Goal: Information Seeking & Learning: Learn about a topic

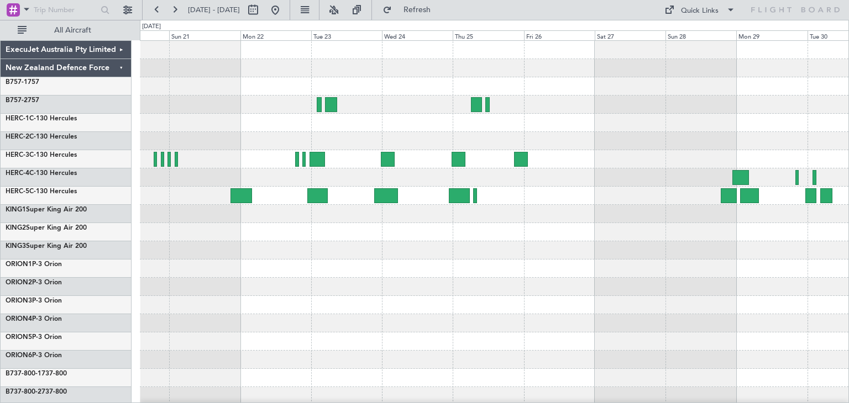
scroll to position [93, 0]
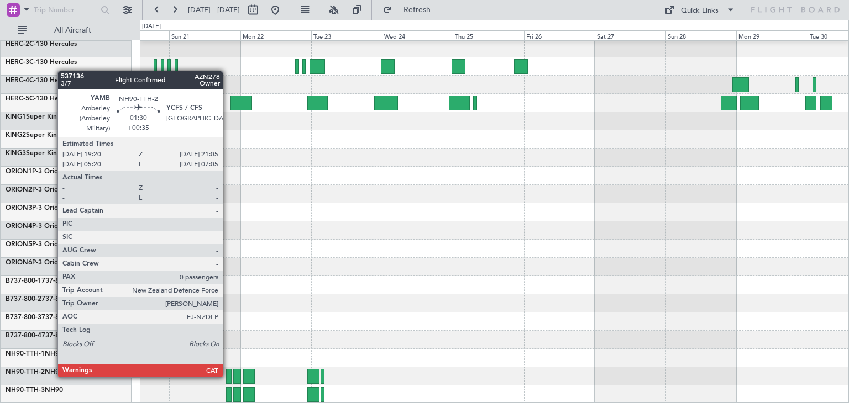
click at [228, 376] on div at bounding box center [229, 376] width 6 height 15
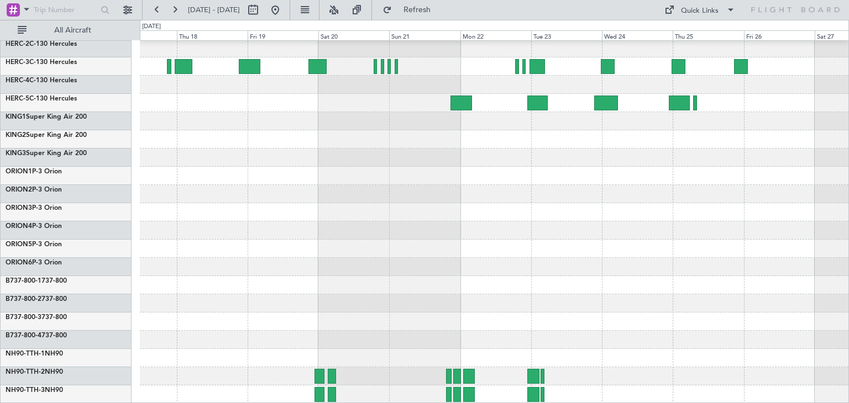
click at [452, 233] on div at bounding box center [494, 176] width 709 height 456
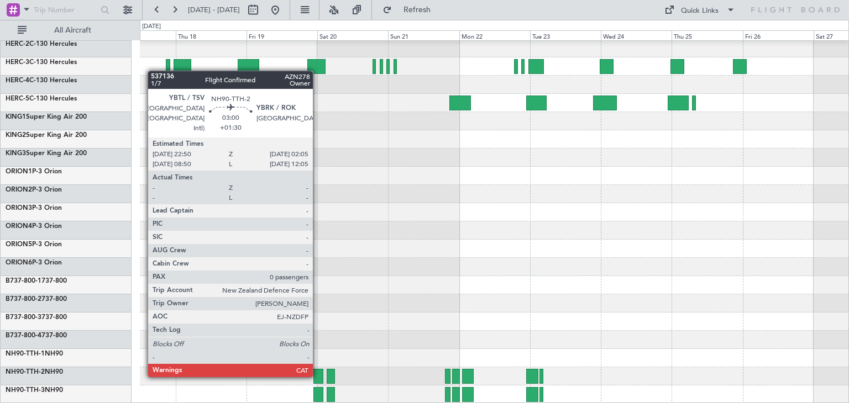
click at [318, 375] on div at bounding box center [318, 376] width 10 height 15
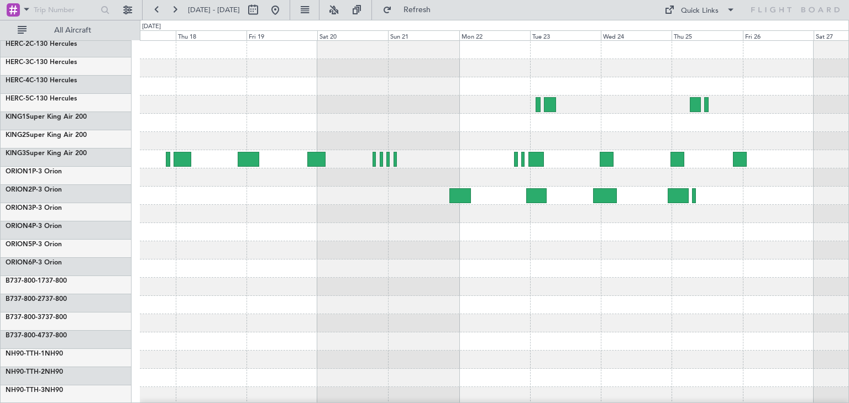
scroll to position [0, 0]
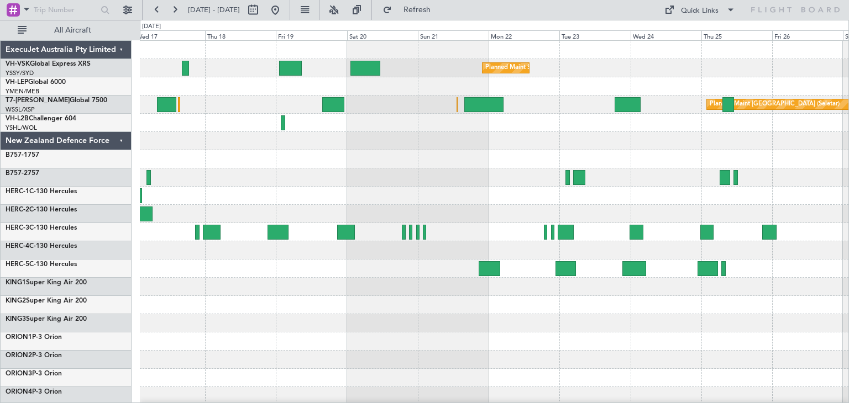
click at [382, 165] on div "Planned Maint Sydney ([PERSON_NAME] Intl) Planned Maint [GEOGRAPHIC_DATA] (Sele…" at bounding box center [494, 305] width 709 height 529
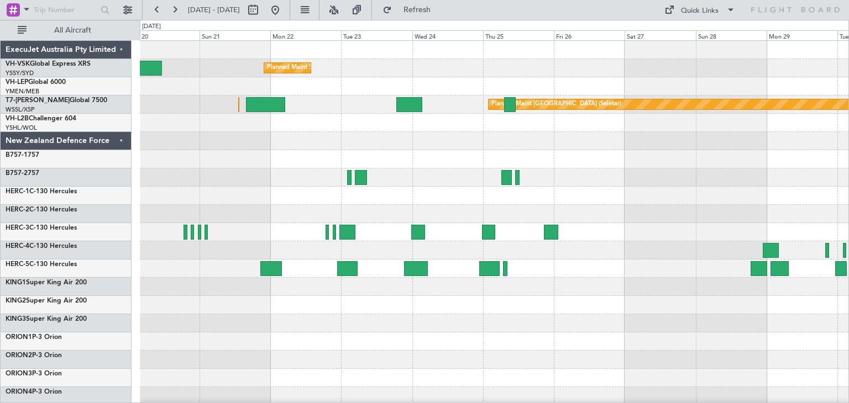
click at [328, 133] on div "Planned Maint Sydney ([PERSON_NAME] Intl) Planned Maint [GEOGRAPHIC_DATA] (Sele…" at bounding box center [494, 305] width 709 height 529
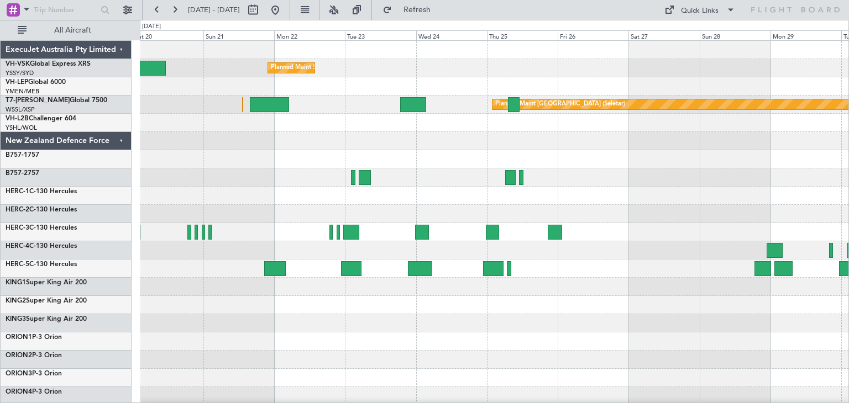
click at [122, 48] on div "ExecuJet Australia Pty Limited" at bounding box center [66, 50] width 131 height 18
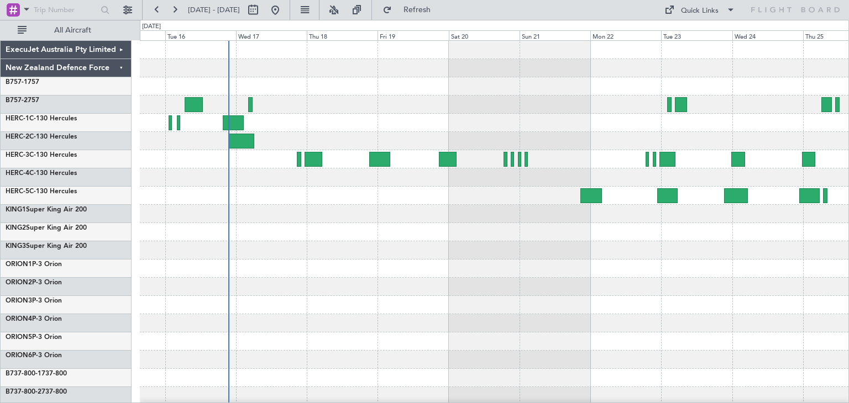
click at [541, 289] on div at bounding box center [494, 287] width 709 height 18
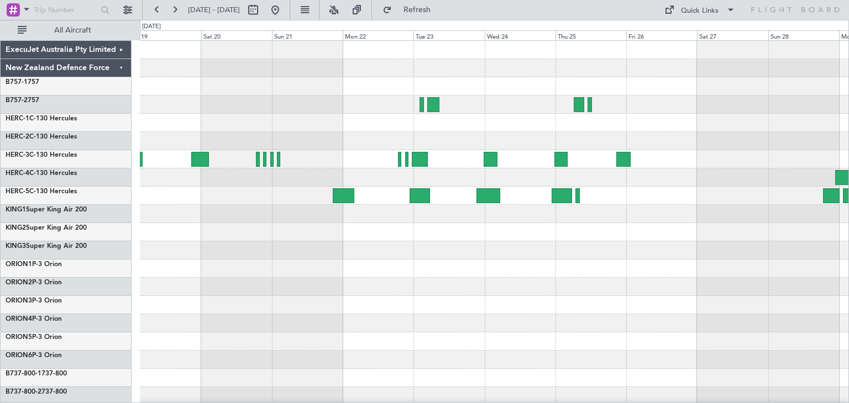
click at [379, 306] on div at bounding box center [494, 269] width 709 height 456
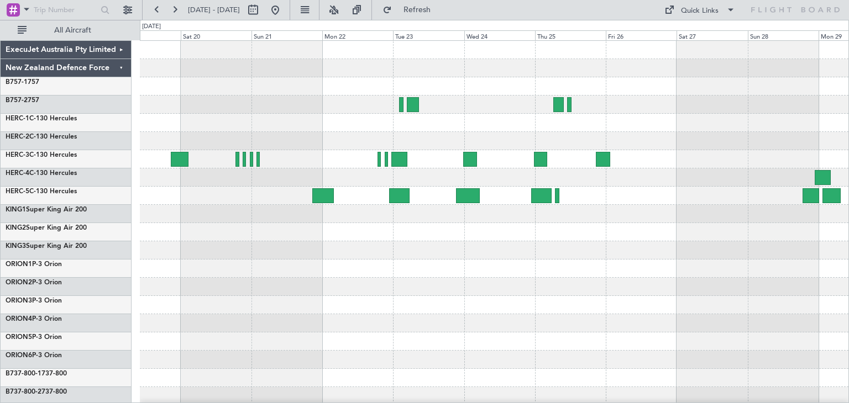
click at [250, 269] on div at bounding box center [494, 269] width 709 height 18
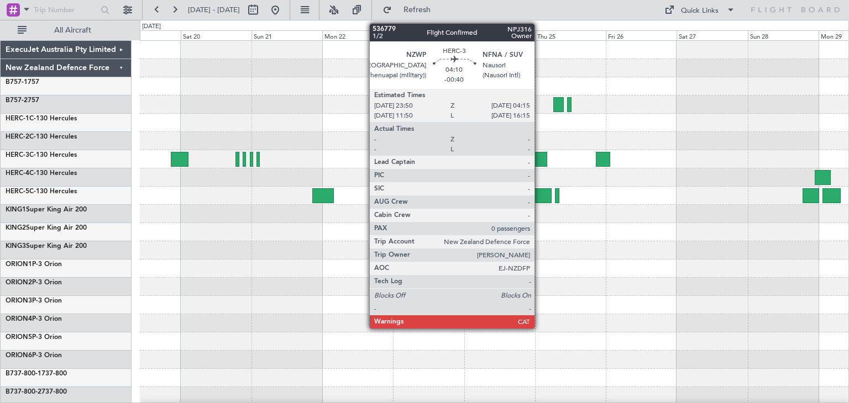
click at [539, 158] on div at bounding box center [540, 159] width 13 height 15
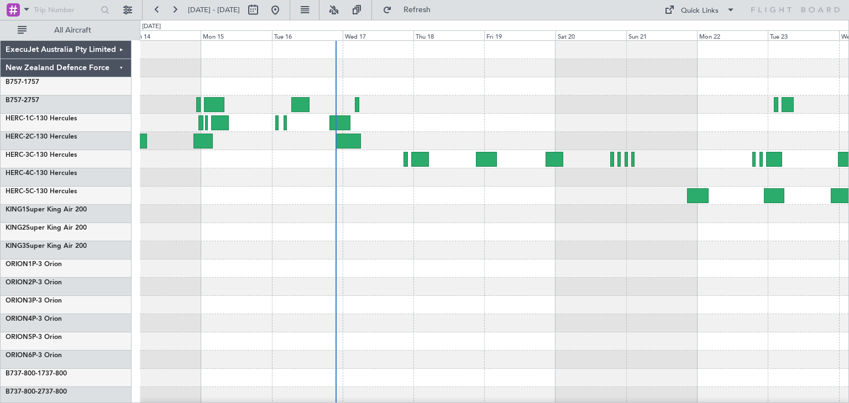
click at [713, 285] on div at bounding box center [494, 269] width 709 height 456
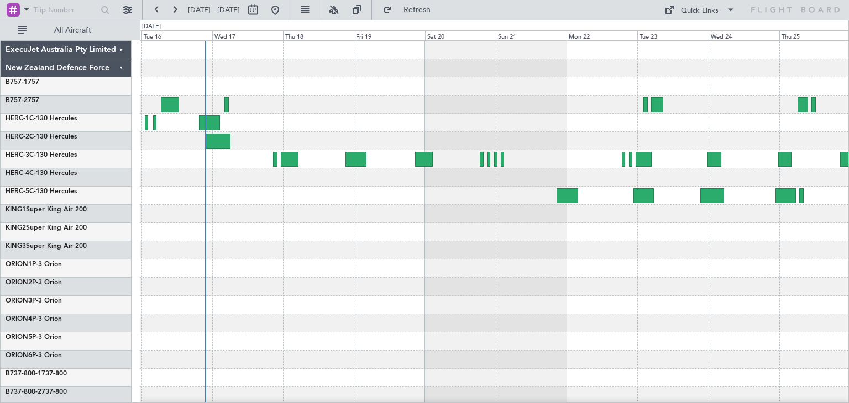
click at [454, 212] on div at bounding box center [494, 269] width 709 height 456
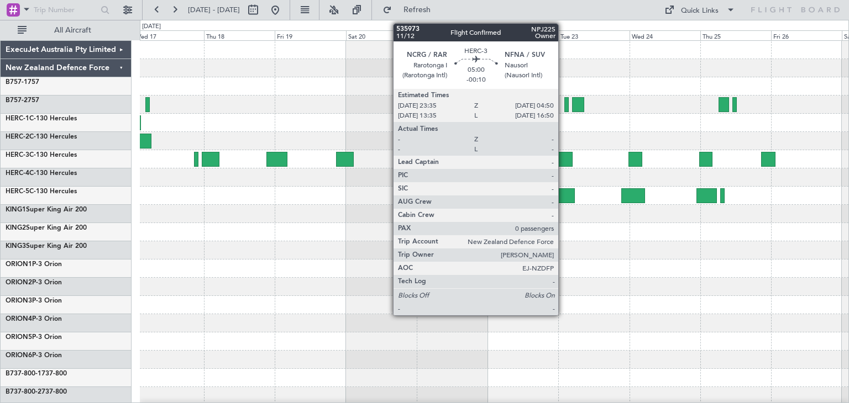
click at [563, 161] on div at bounding box center [565, 159] width 16 height 15
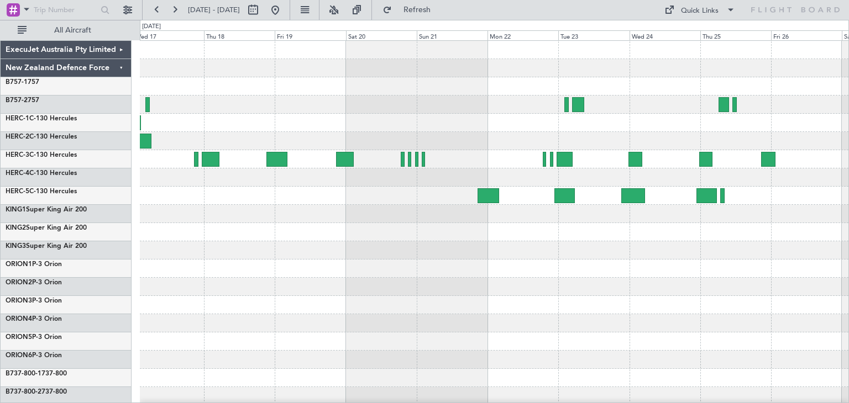
scroll to position [93, 0]
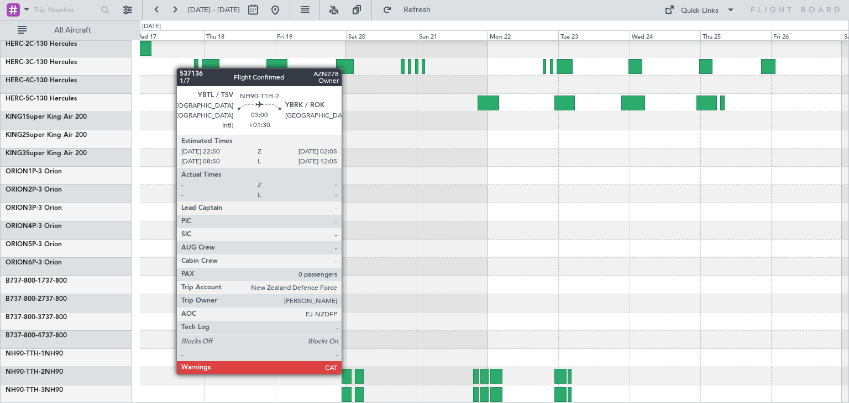
click at [347, 373] on div at bounding box center [347, 376] width 10 height 15
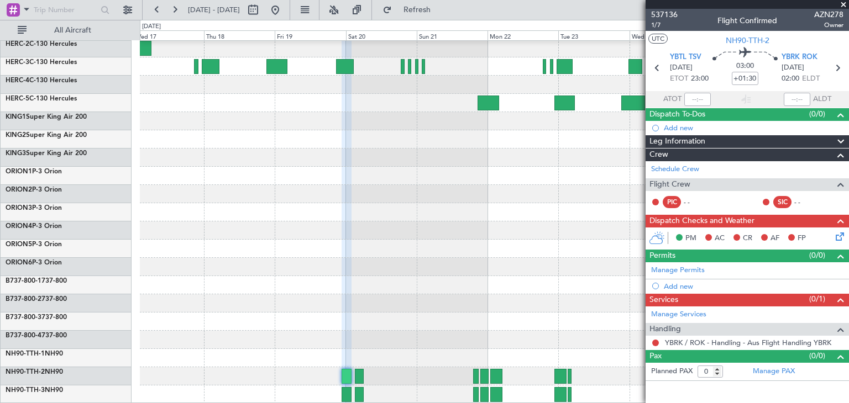
click at [842, 7] on span at bounding box center [843, 5] width 11 height 10
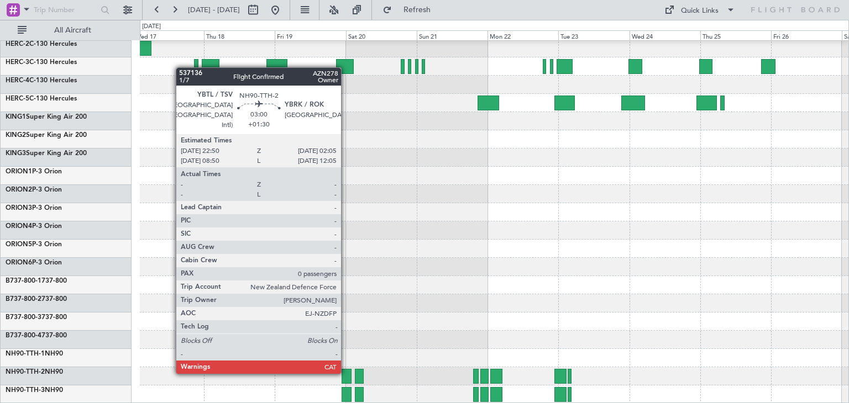
click at [346, 372] on div at bounding box center [347, 376] width 10 height 15
